Goal: Task Accomplishment & Management: Manage account settings

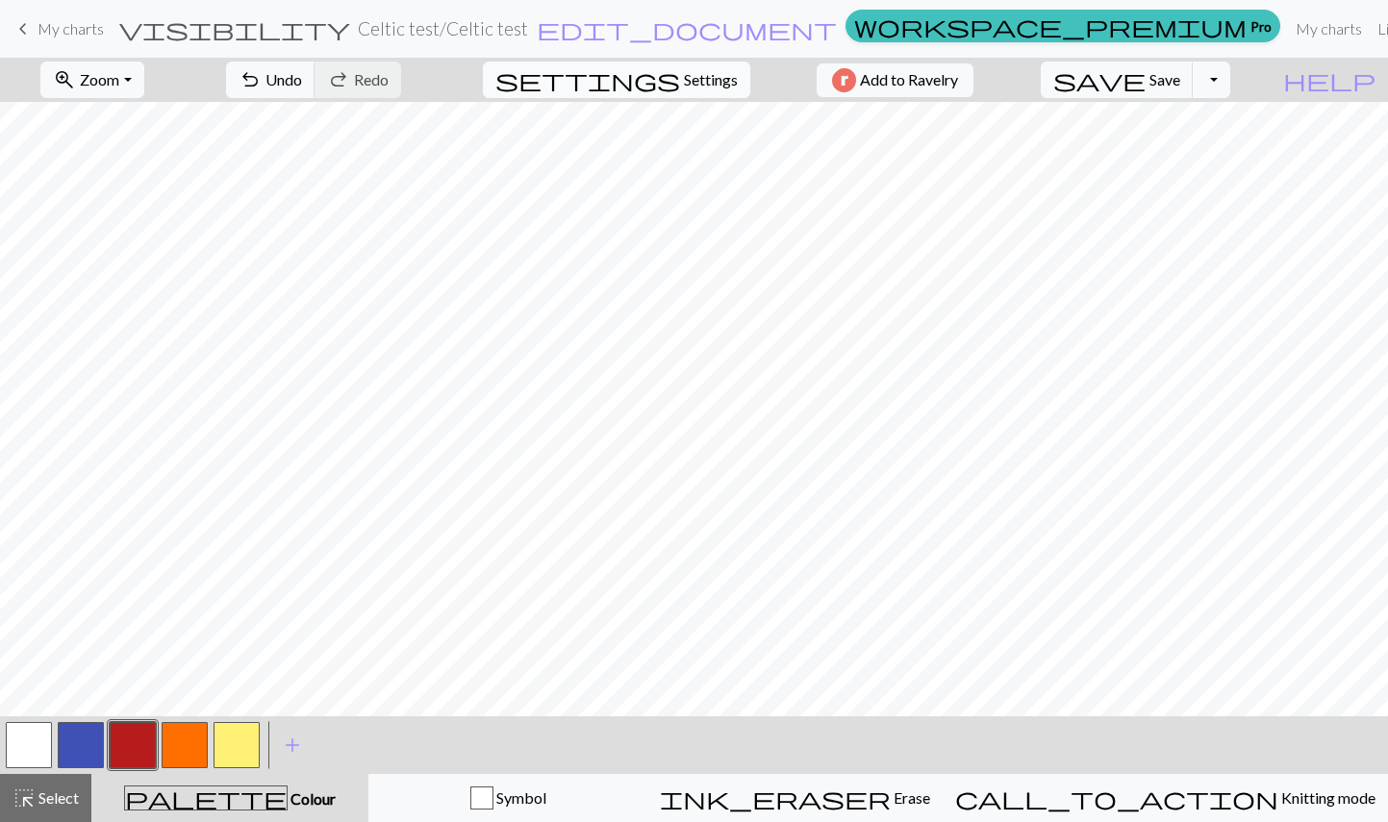
click at [690, 81] on span "Settings" at bounding box center [711, 79] width 54 height 23
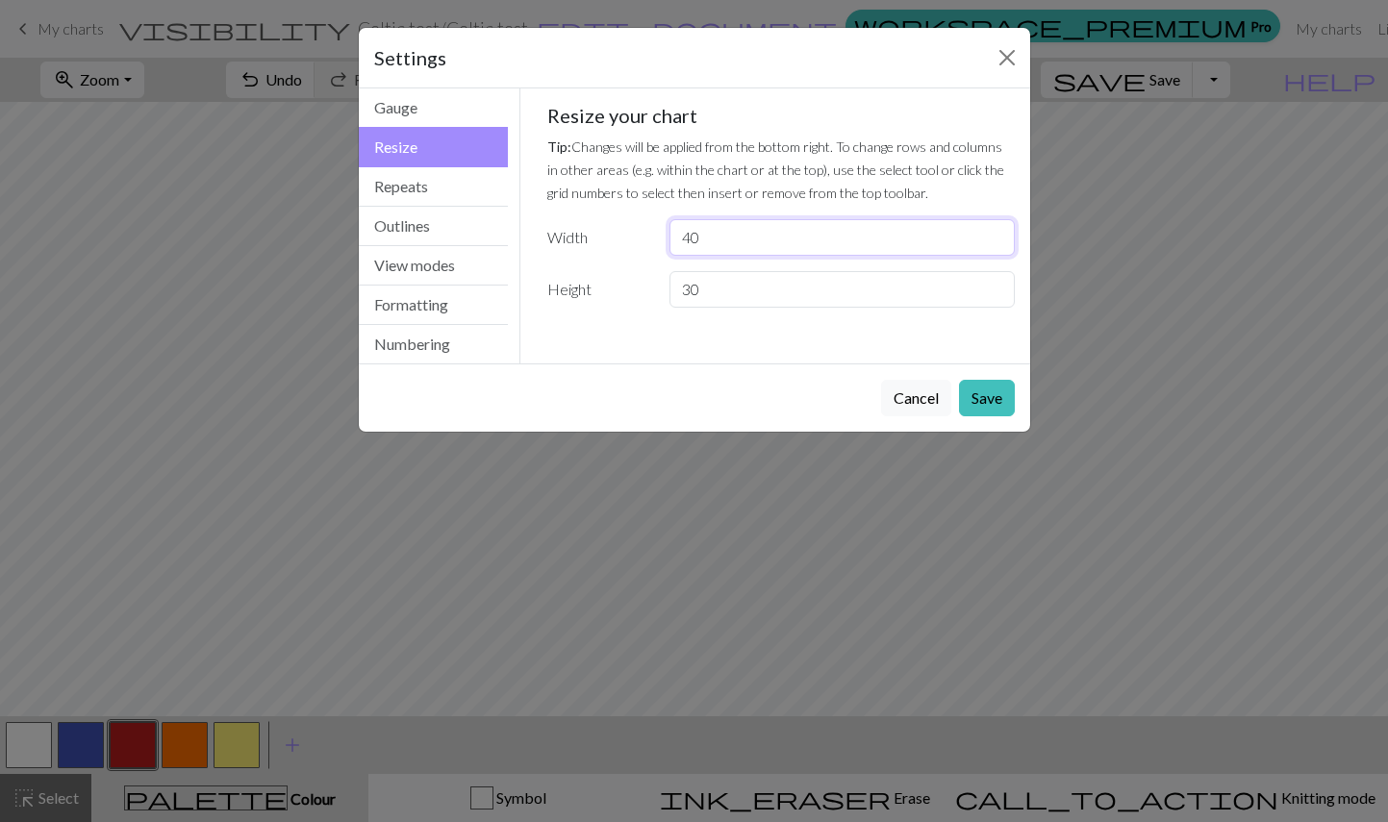
drag, startPoint x: 723, startPoint y: 238, endPoint x: 671, endPoint y: 234, distance: 52.1
click at [671, 234] on input "40" at bounding box center [841, 237] width 344 height 37
type input "16"
drag, startPoint x: 720, startPoint y: 297, endPoint x: 674, endPoint y: 290, distance: 46.7
click at [674, 290] on input "30" at bounding box center [841, 289] width 344 height 37
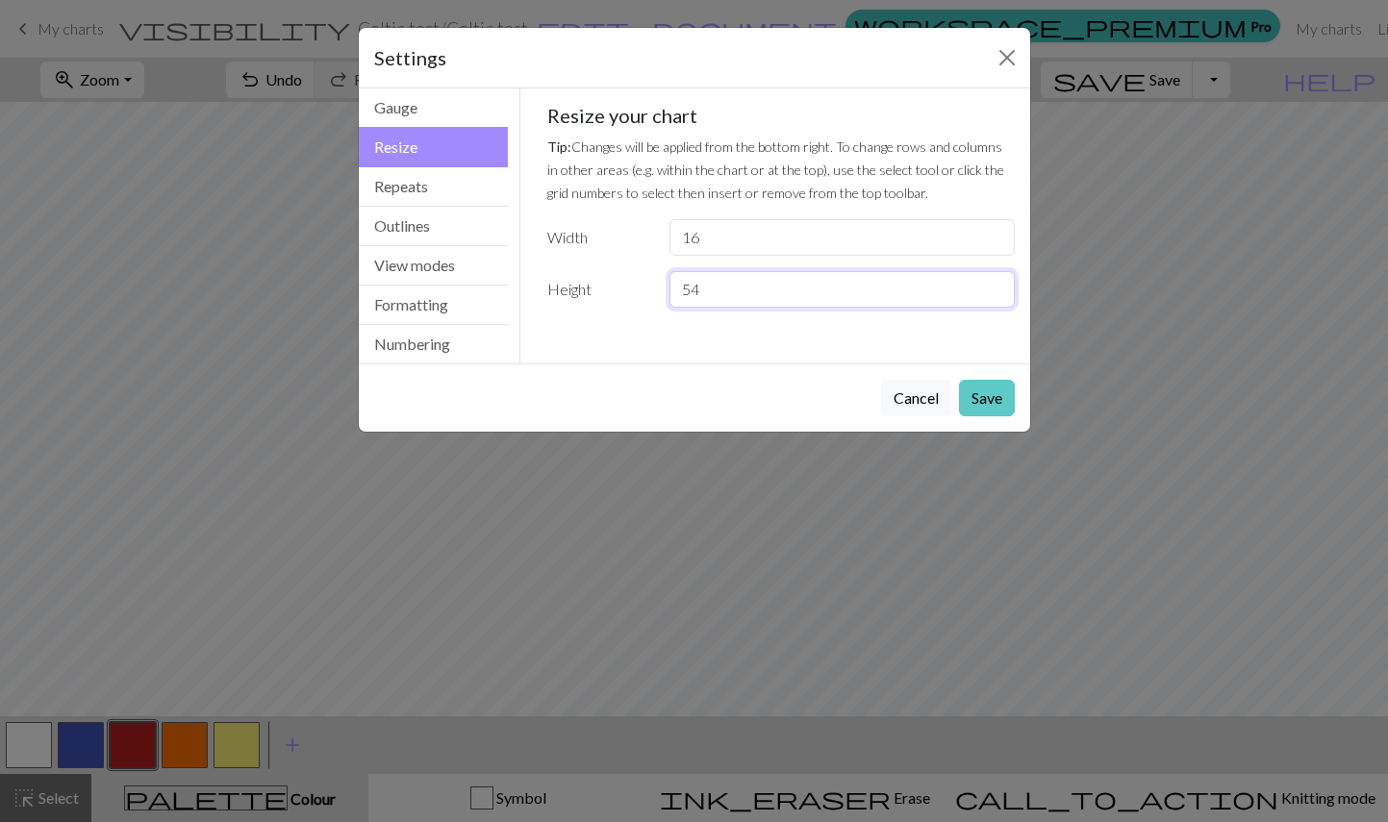
type input "54"
click at [979, 390] on button "Save" at bounding box center [987, 398] width 56 height 37
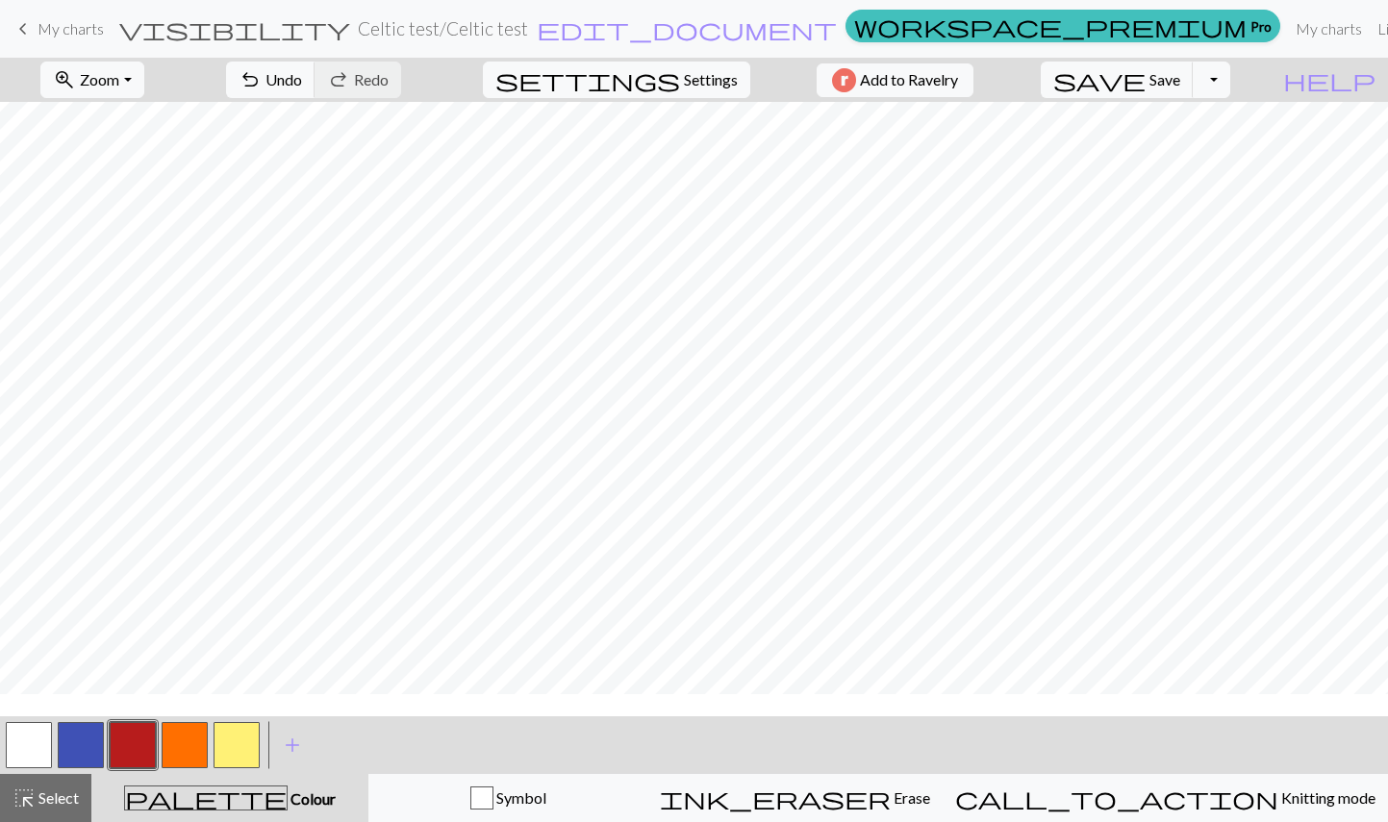
scroll to position [192, 0]
click at [18, 746] on button "button" at bounding box center [29, 745] width 46 height 46
click at [77, 752] on button "button" at bounding box center [81, 745] width 46 height 46
click at [129, 745] on button "button" at bounding box center [133, 745] width 46 height 46
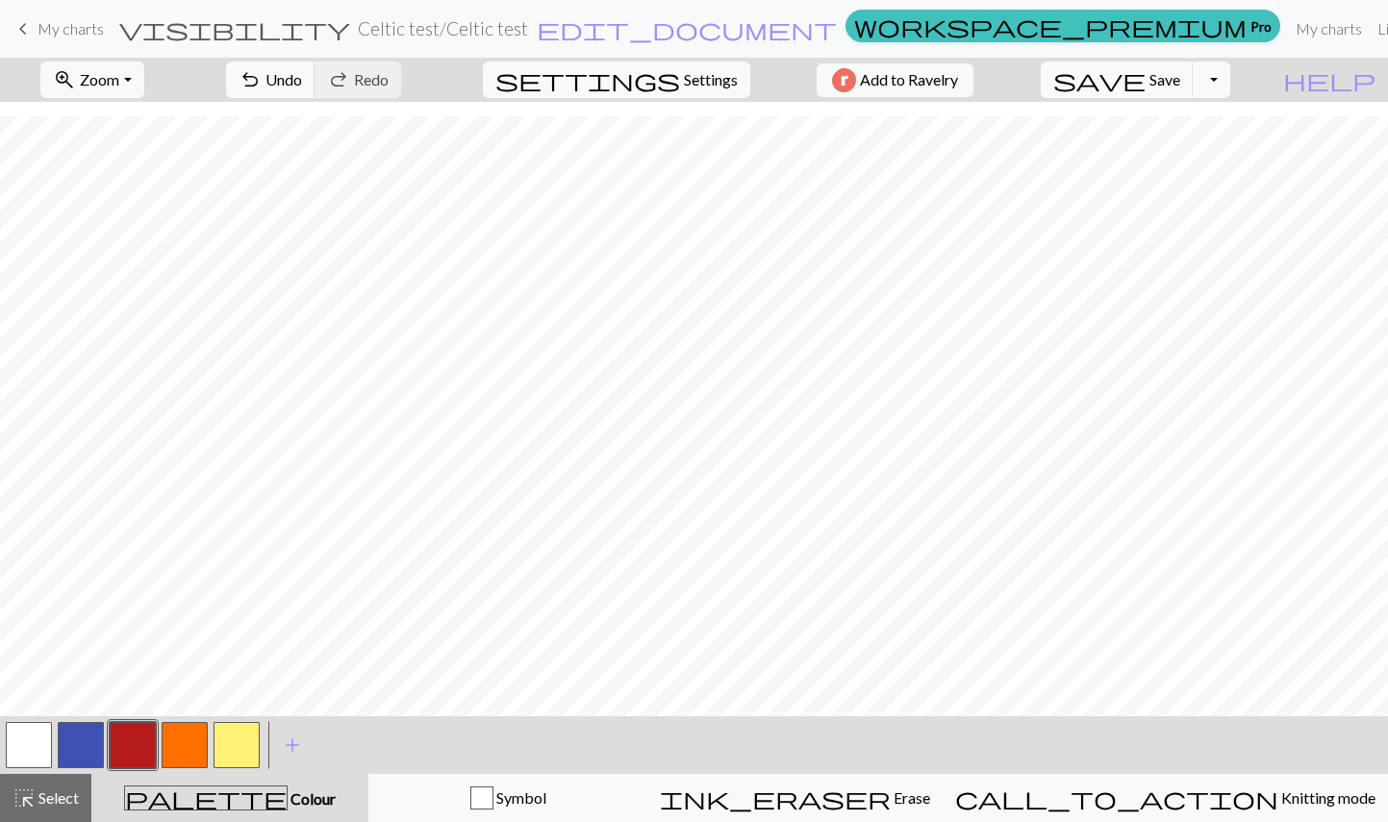
click at [135, 742] on button "button" at bounding box center [133, 745] width 46 height 46
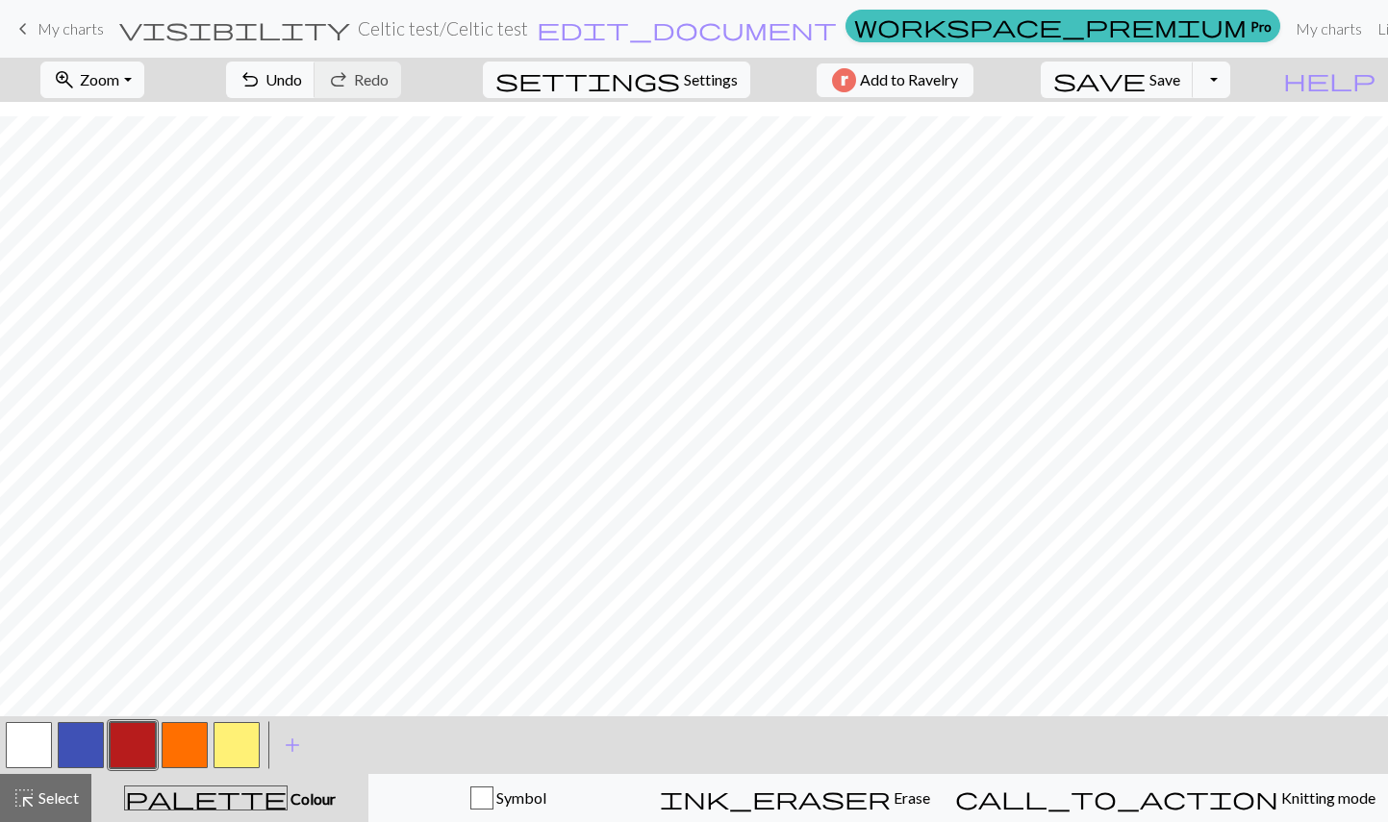
click at [186, 743] on button "button" at bounding box center [185, 745] width 46 height 46
click at [188, 751] on button "button" at bounding box center [185, 745] width 46 height 46
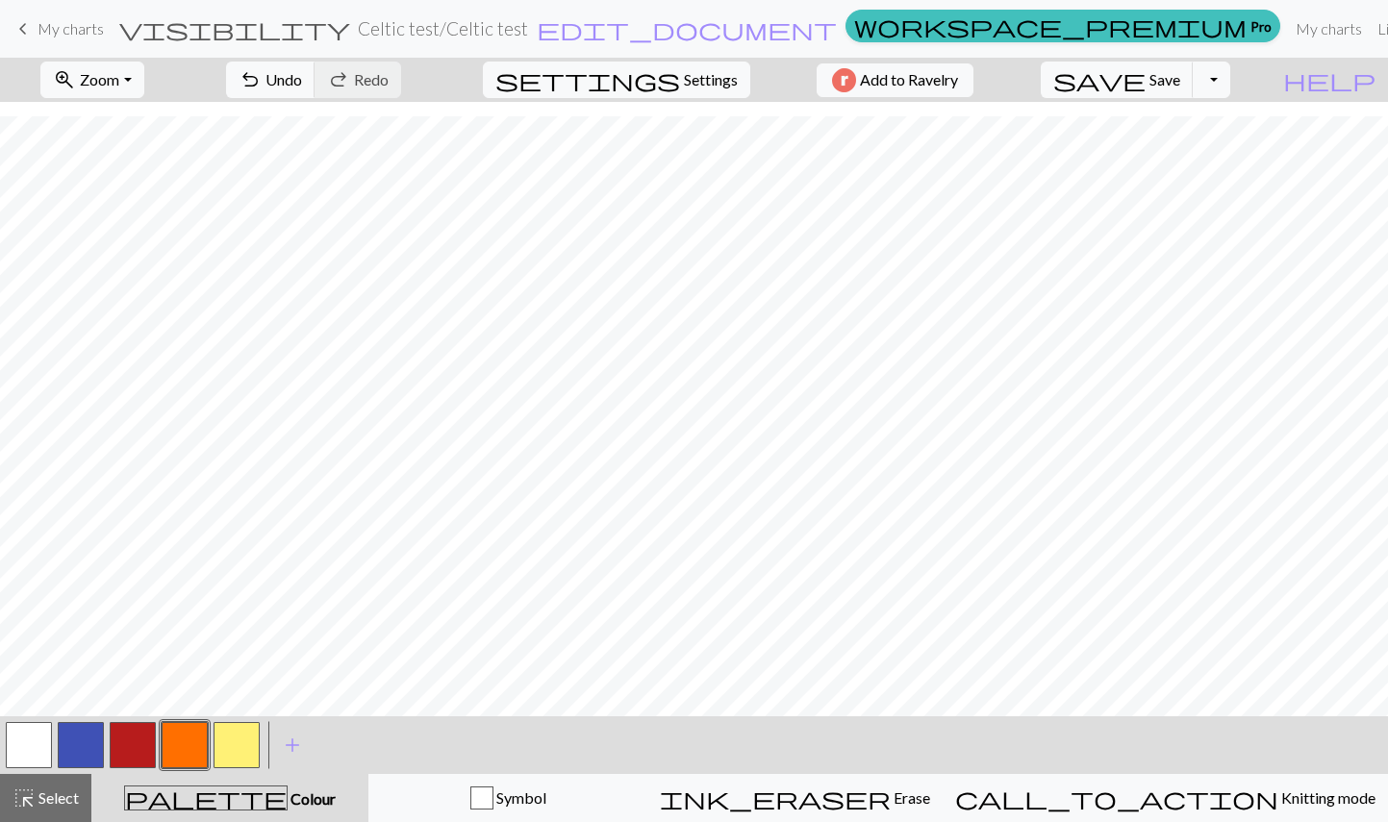
click at [31, 747] on button "button" at bounding box center [29, 745] width 46 height 46
click at [186, 749] on button "button" at bounding box center [185, 745] width 46 height 46
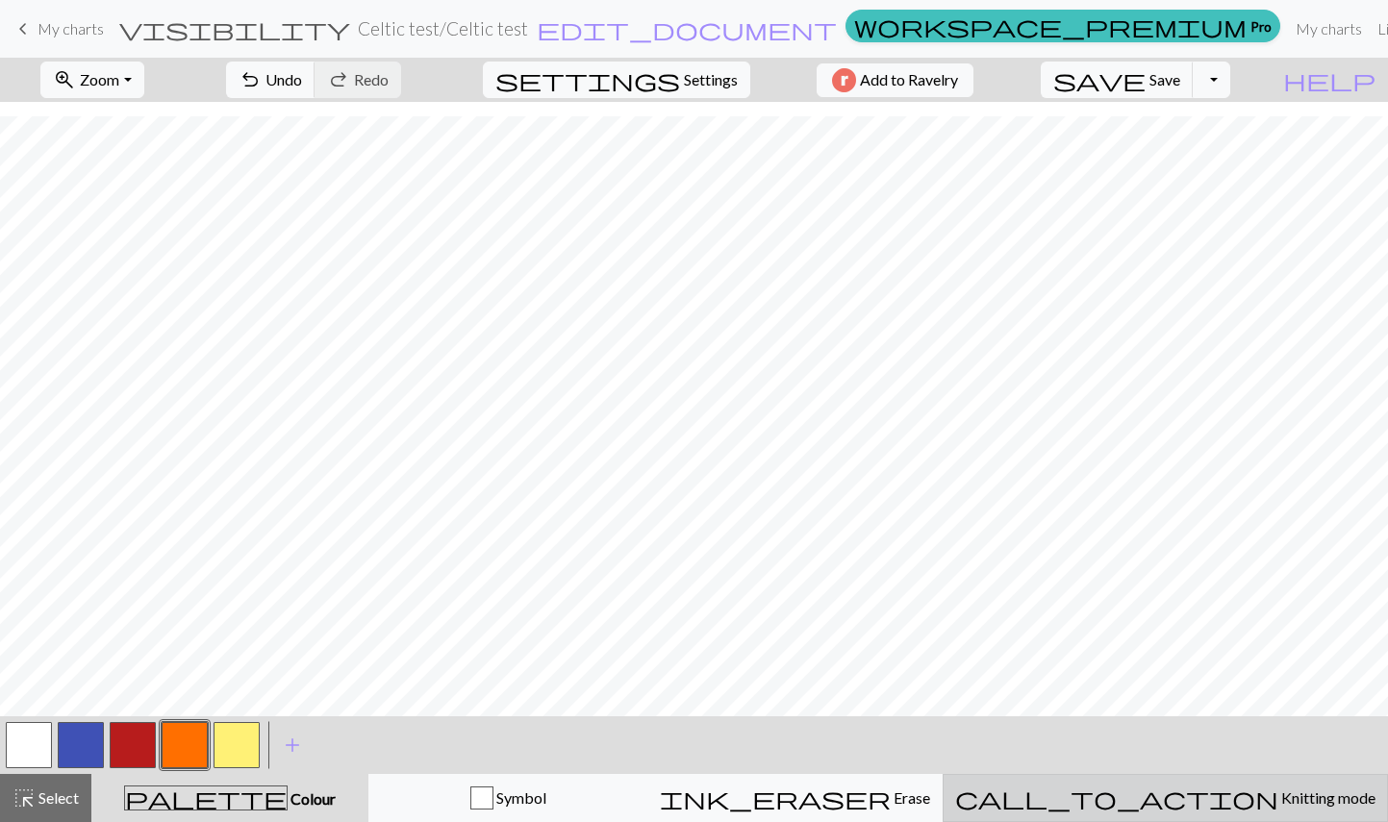
click at [1278, 799] on span "Knitting mode" at bounding box center [1326, 798] width 97 height 18
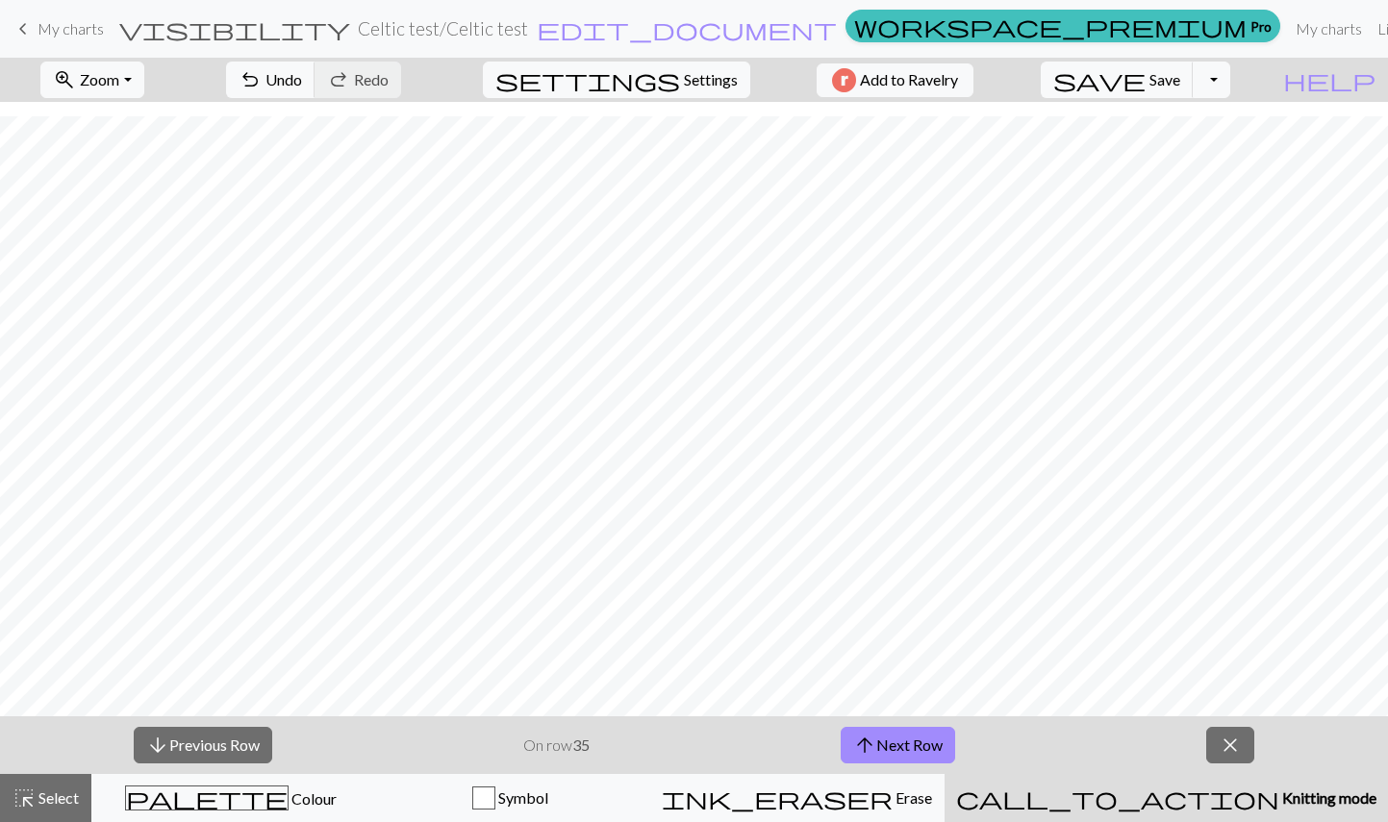
click at [1279, 799] on span "Knitting mode" at bounding box center [1327, 798] width 97 height 18
click at [1227, 745] on span "close" at bounding box center [1230, 745] width 23 height 27
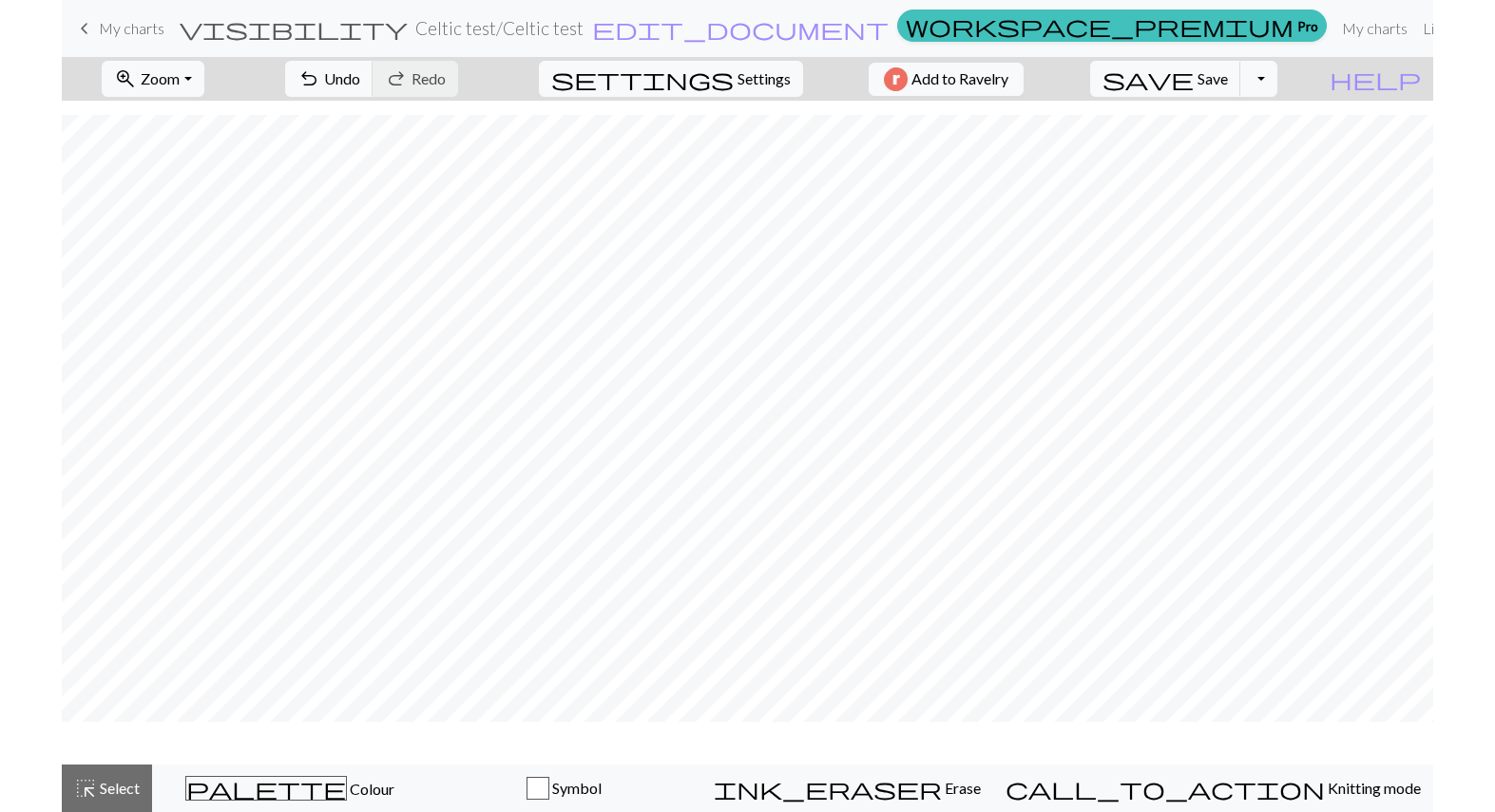
scroll to position [788, 0]
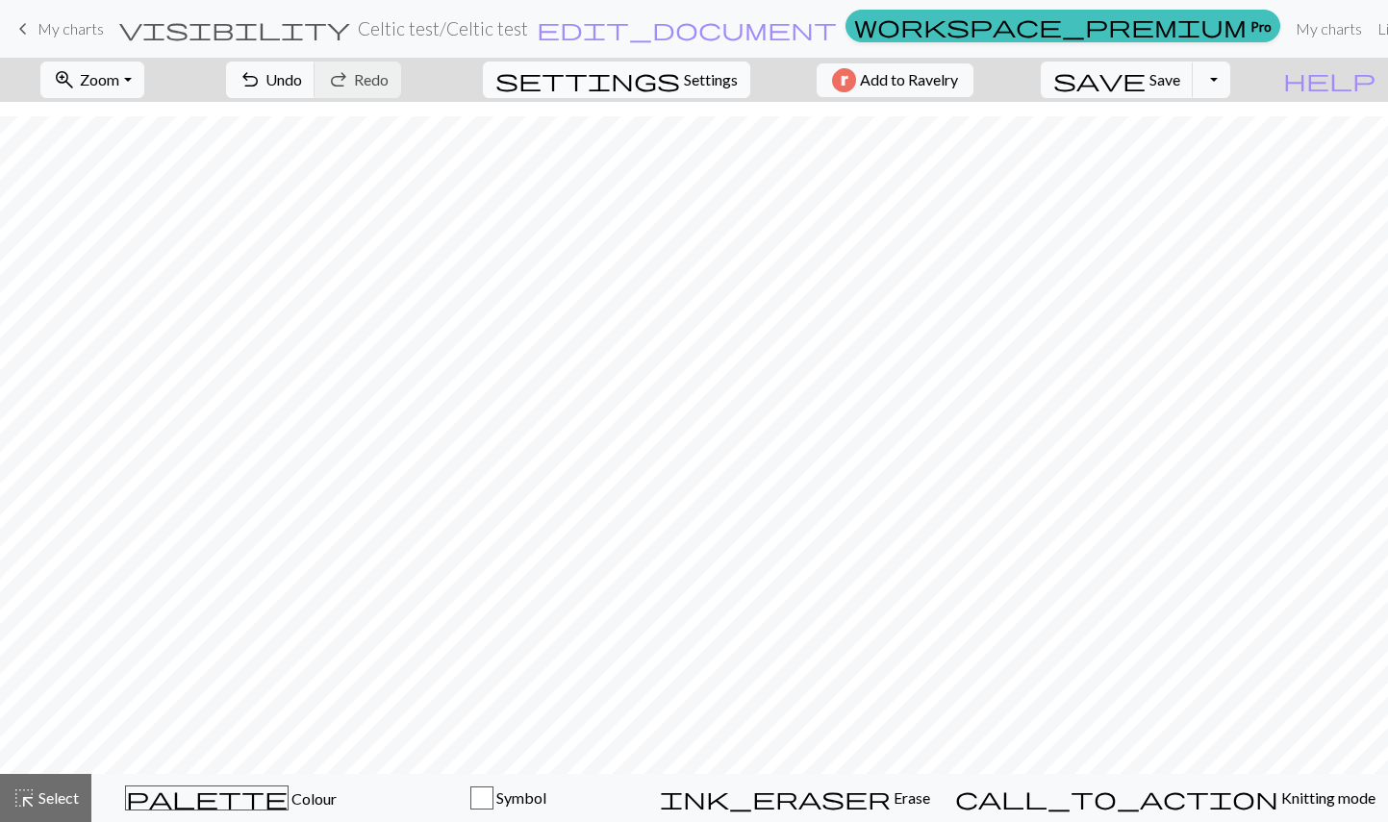
click at [684, 74] on span "Settings" at bounding box center [711, 79] width 54 height 23
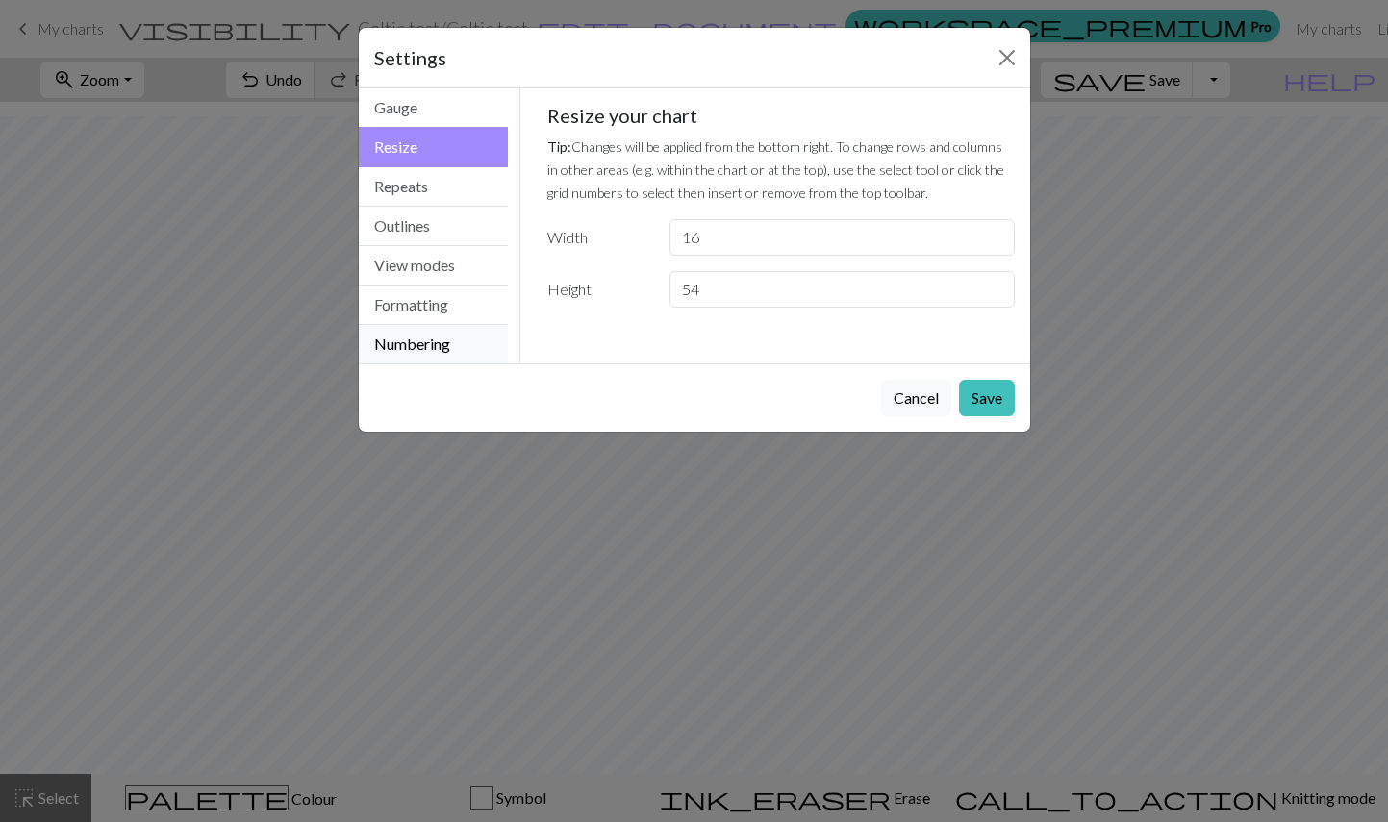
click at [407, 343] on button "Numbering" at bounding box center [434, 344] width 150 height 38
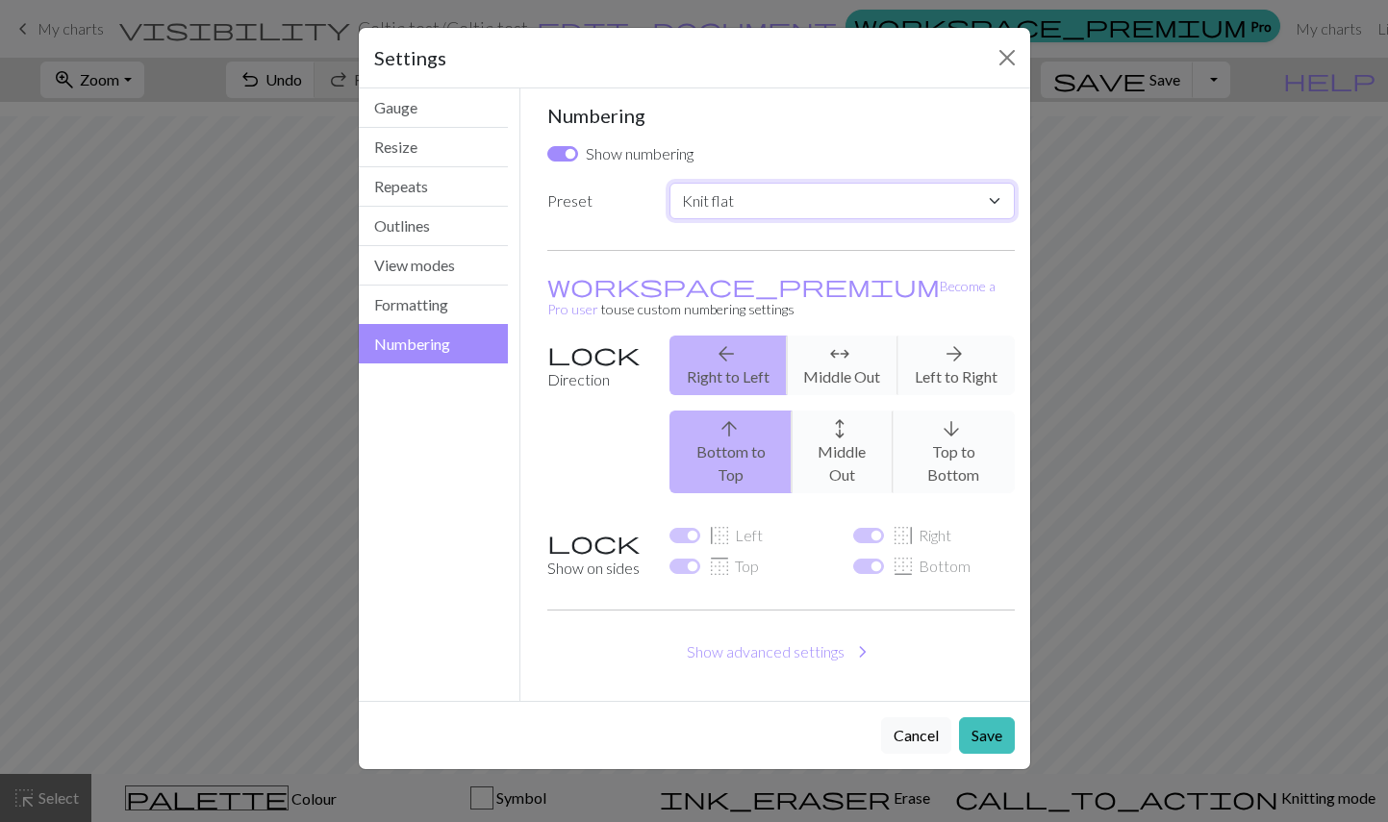
click at [993, 197] on select "Custom Knit flat Knit in the round Lace knitting Cross stitch" at bounding box center [841, 201] width 344 height 37
select select "round"
click at [669, 183] on select "Custom Knit flat Knit in the round Lace knitting Cross stitch" at bounding box center [841, 201] width 344 height 37
checkbox input "false"
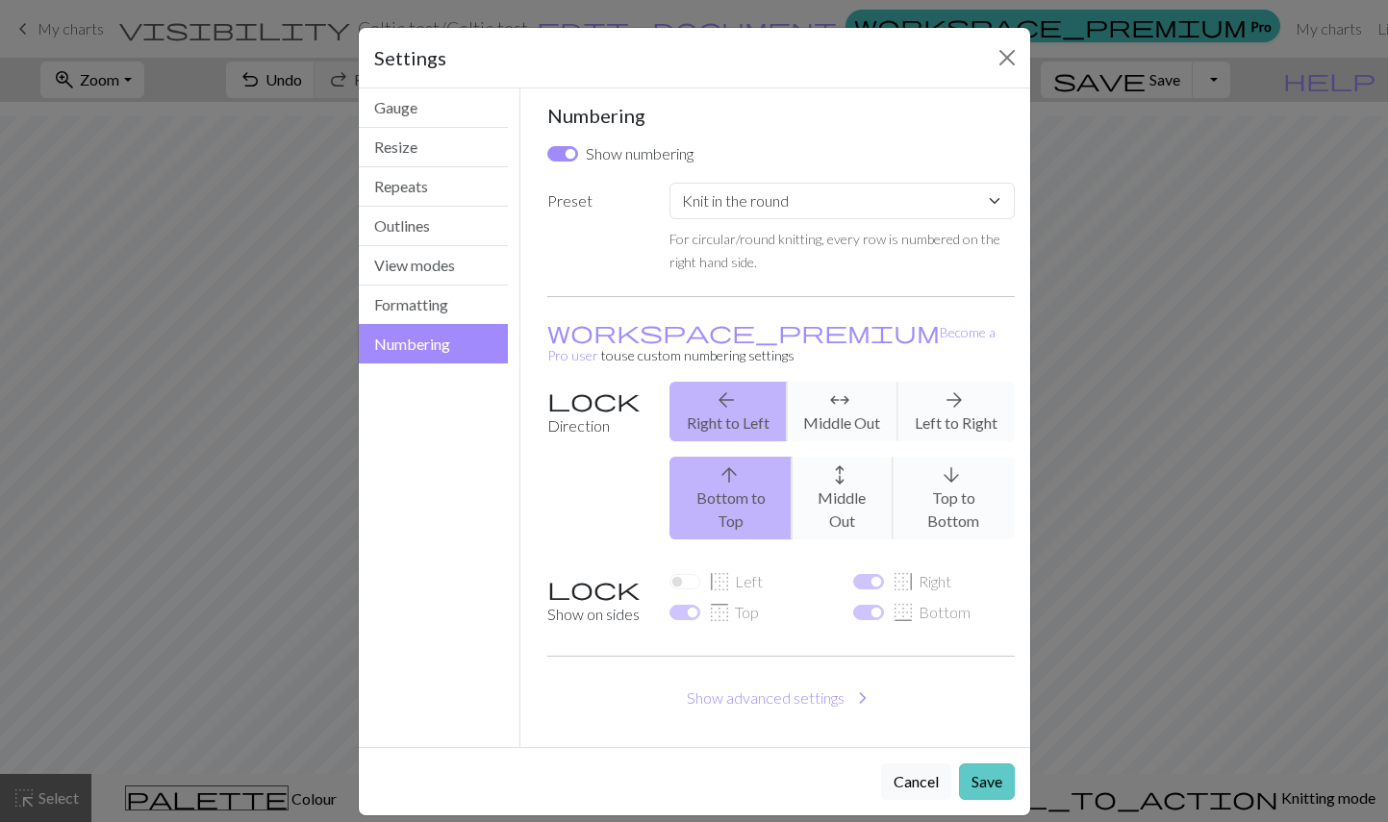
click at [986, 764] on button "Save" at bounding box center [987, 782] width 56 height 37
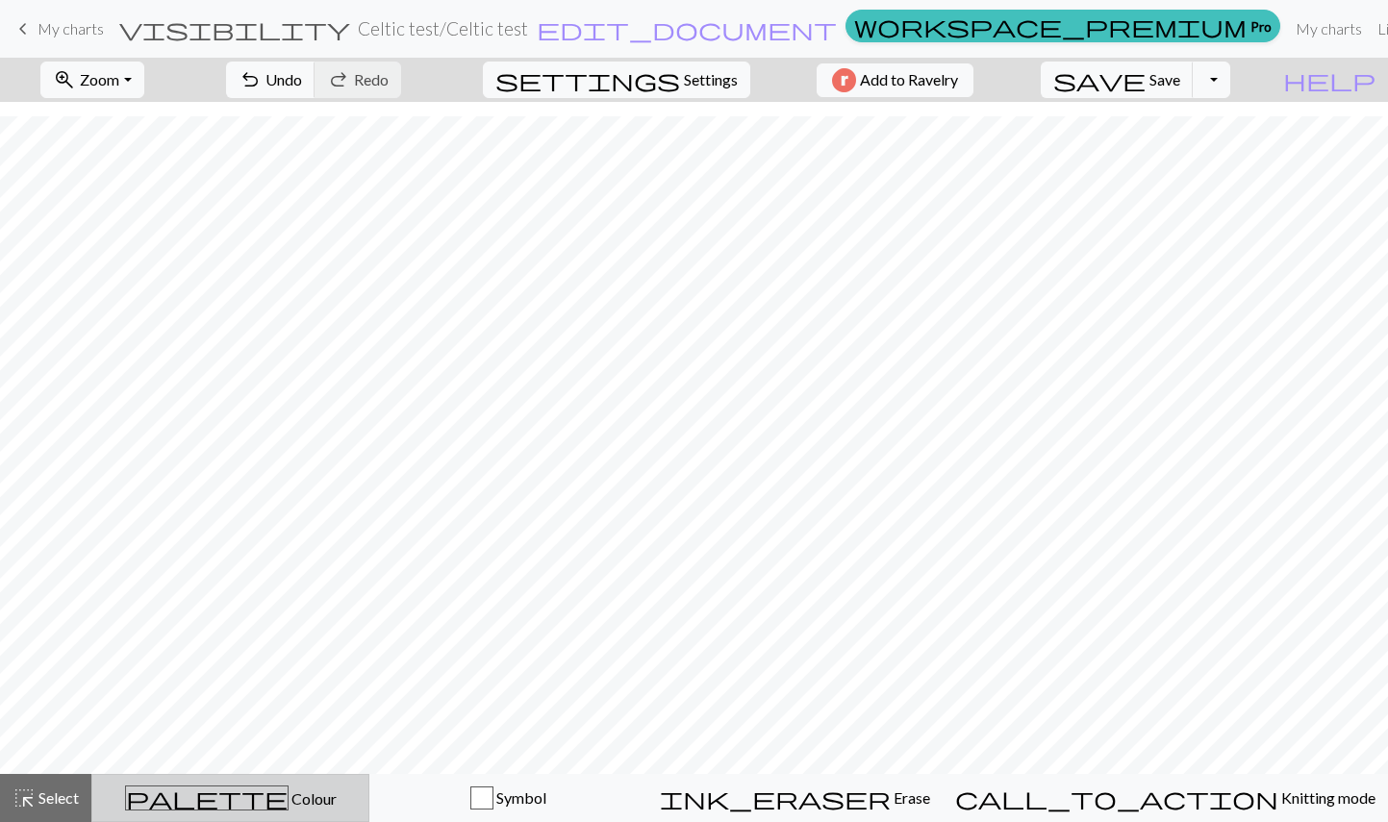
click at [289, 794] on span "Colour" at bounding box center [313, 799] width 48 height 18
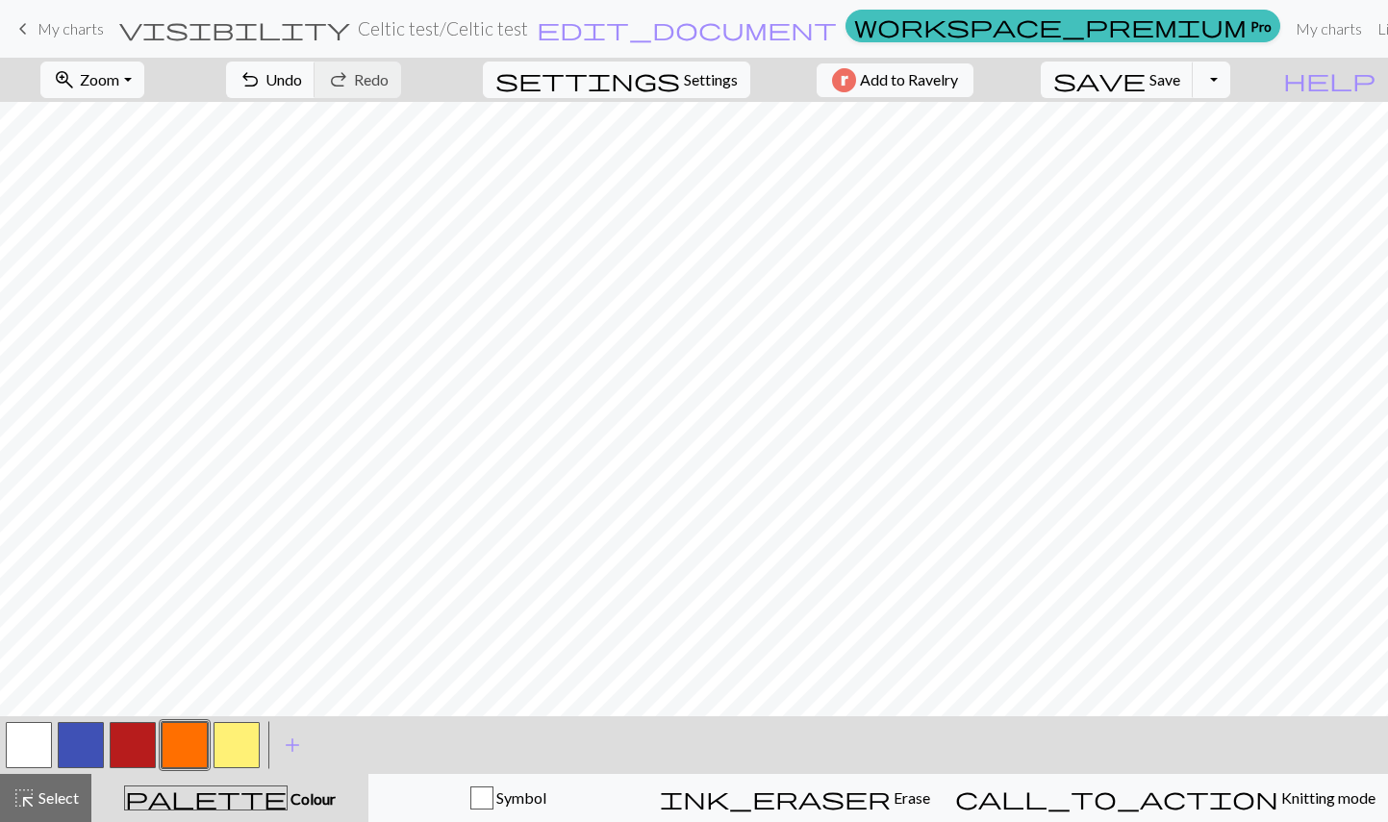
click at [242, 753] on button "button" at bounding box center [237, 745] width 46 height 46
click at [239, 758] on button "button" at bounding box center [237, 745] width 46 height 46
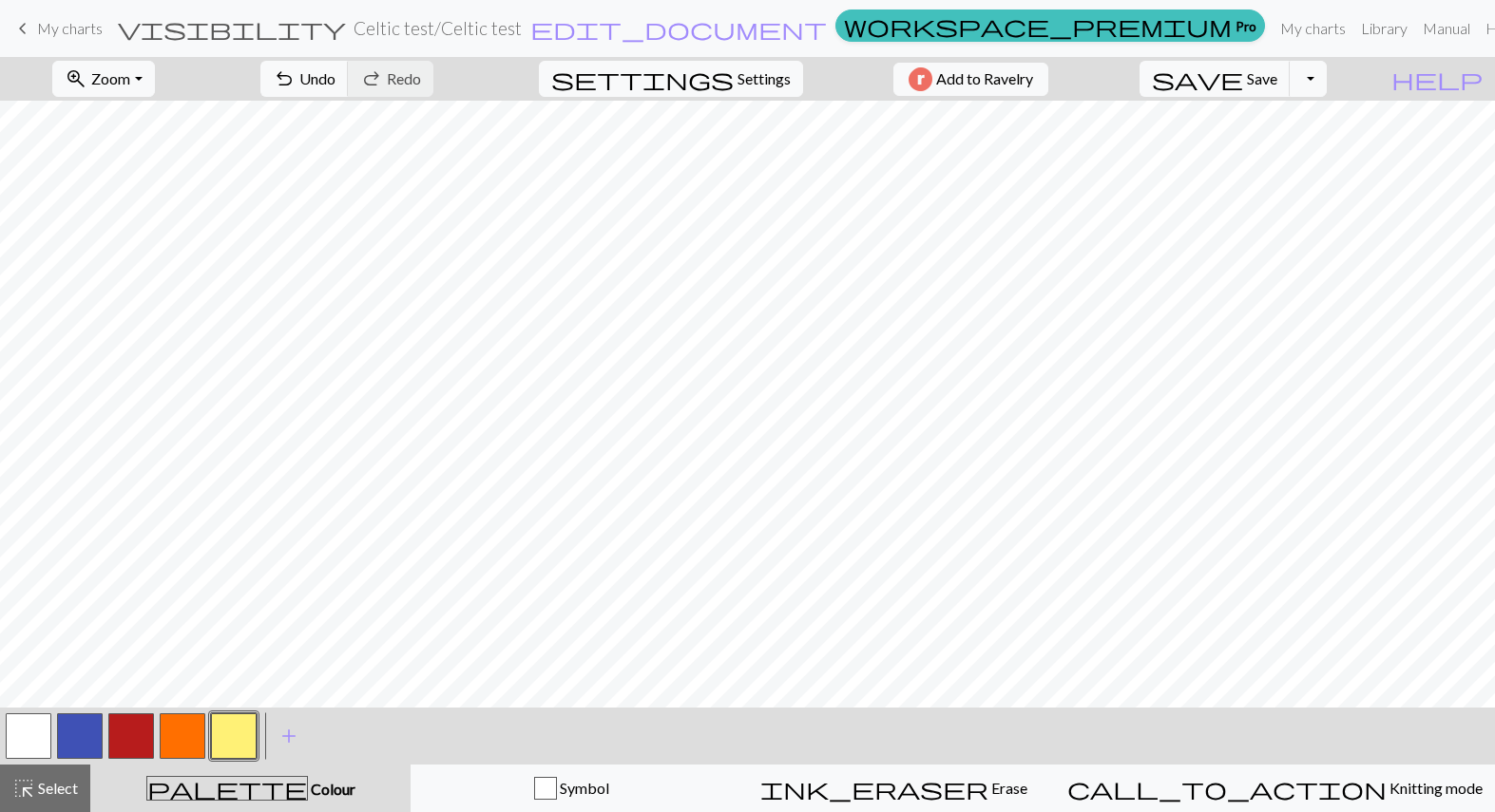
click at [36, 745] on button "button" at bounding box center [29, 736] width 45 height 45
click at [134, 749] on button "button" at bounding box center [131, 736] width 45 height 45
click at [84, 740] on button "button" at bounding box center [80, 736] width 45 height 45
click at [76, 736] on button "button" at bounding box center [80, 736] width 45 height 45
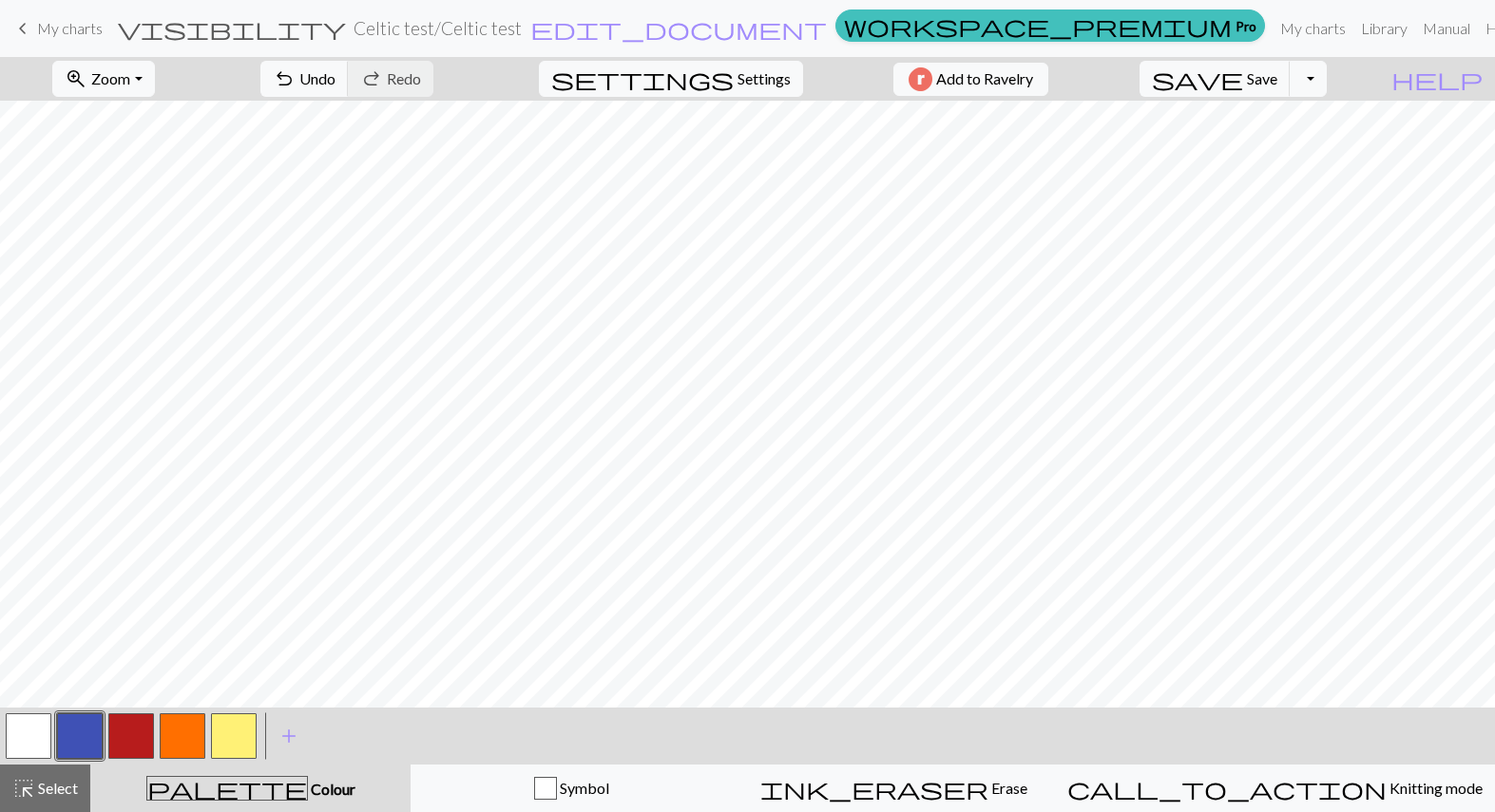
click at [125, 738] on button "button" at bounding box center [131, 736] width 45 height 45
click at [228, 737] on button "button" at bounding box center [234, 736] width 45 height 45
click at [37, 732] on button "button" at bounding box center [29, 736] width 45 height 45
drag, startPoint x: 225, startPoint y: 736, endPoint x: 308, endPoint y: 700, distance: 90.5
click at [227, 737] on button "button" at bounding box center [234, 736] width 45 height 45
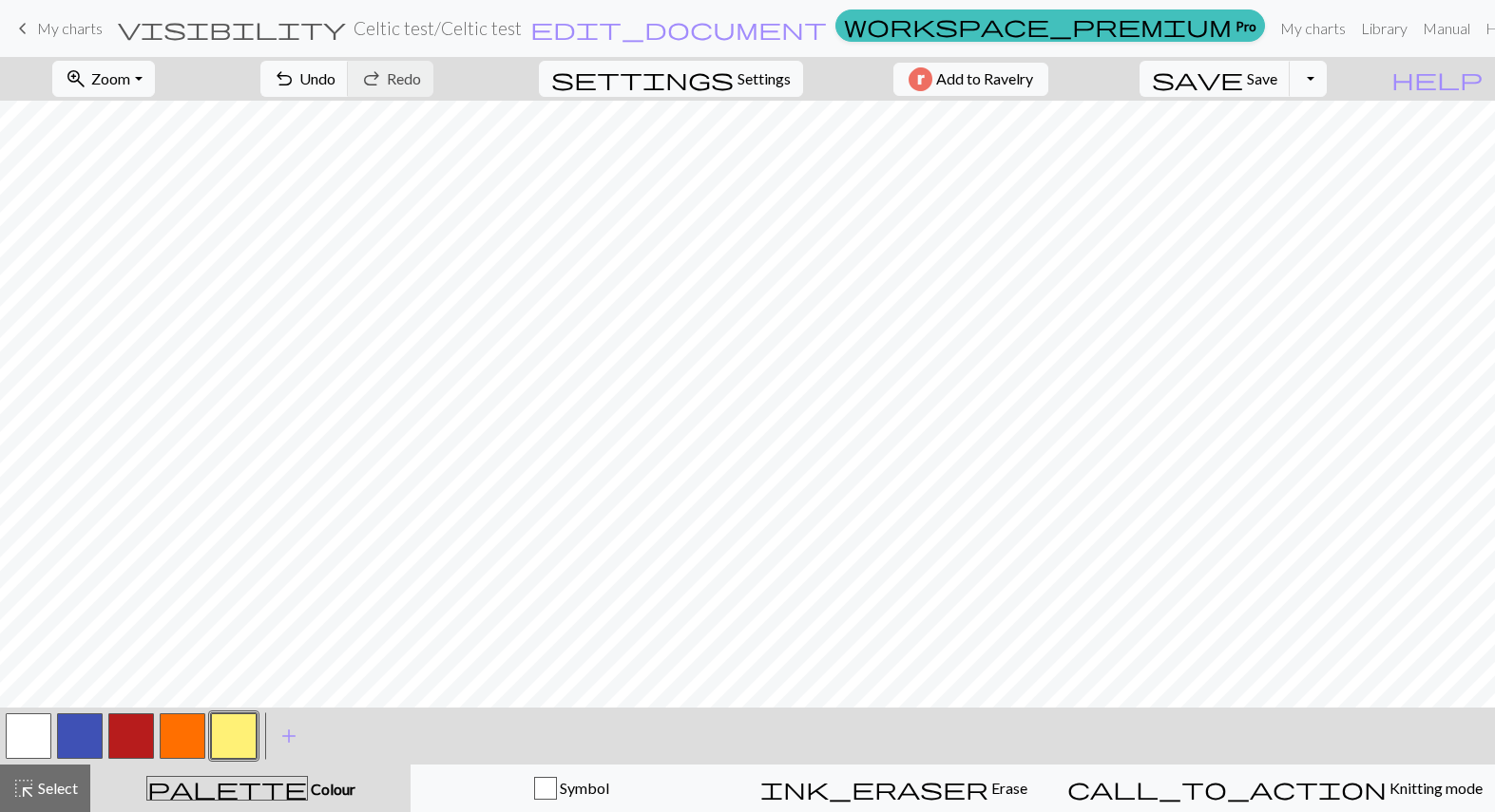
click at [126, 738] on button "button" at bounding box center [131, 736] width 45 height 45
click at [243, 739] on button "button" at bounding box center [234, 736] width 45 height 45
click at [128, 739] on button "button" at bounding box center [131, 736] width 45 height 45
click at [179, 749] on button "button" at bounding box center [183, 736] width 45 height 45
